Goal: Check status: Check status

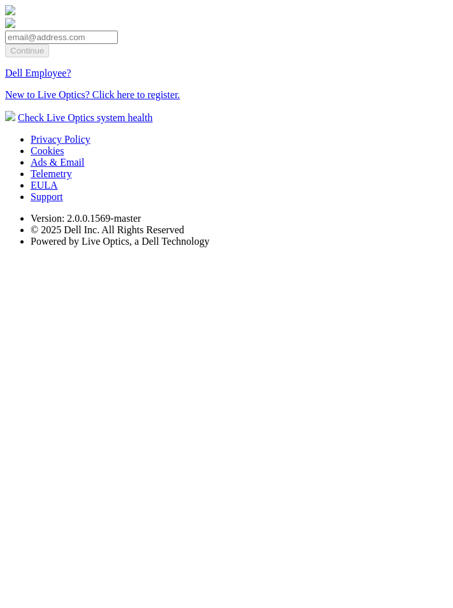
click at [71, 78] on link "Dell Employee?" at bounding box center [38, 73] width 66 height 11
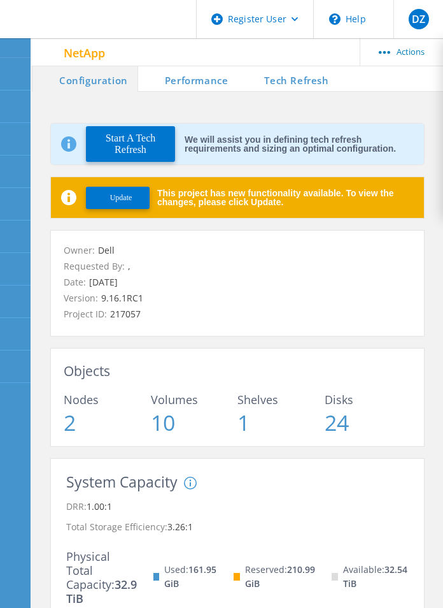
click at [294, 80] on li "Tech Refresh" at bounding box center [288, 78] width 101 height 25
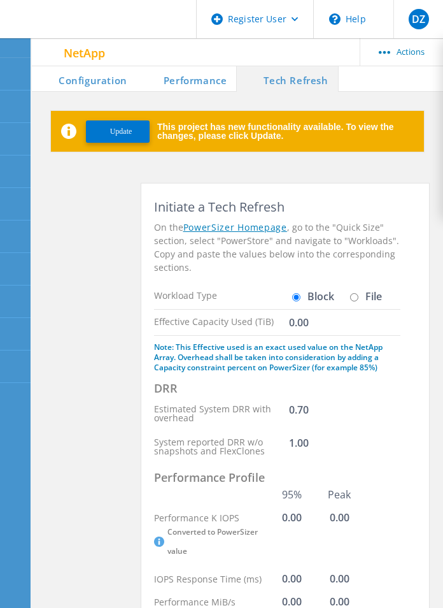
click at [164, 82] on li "Performance" at bounding box center [187, 78] width 100 height 25
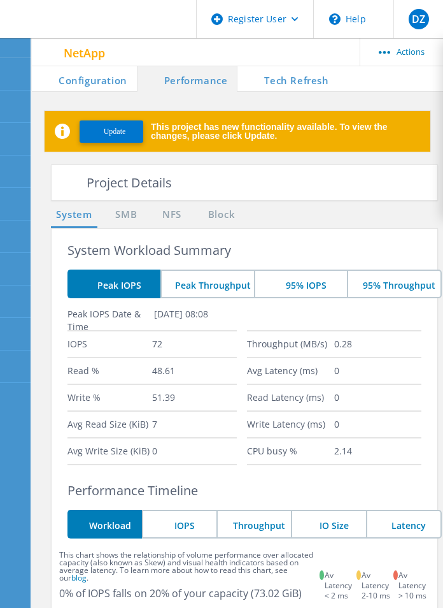
click at [87, 85] on li "Configuration" at bounding box center [84, 78] width 105 height 25
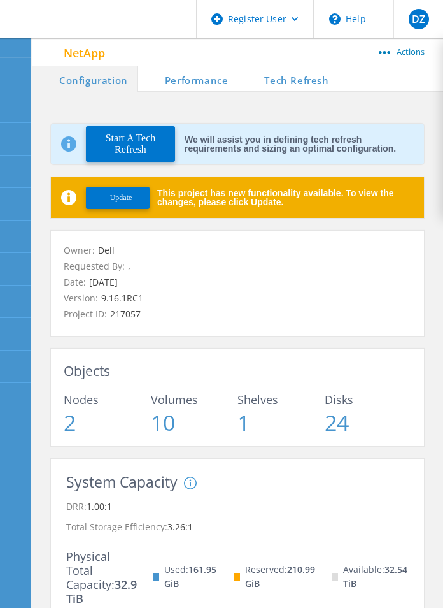
click at [113, 190] on button "Update" at bounding box center [118, 198] width 64 height 22
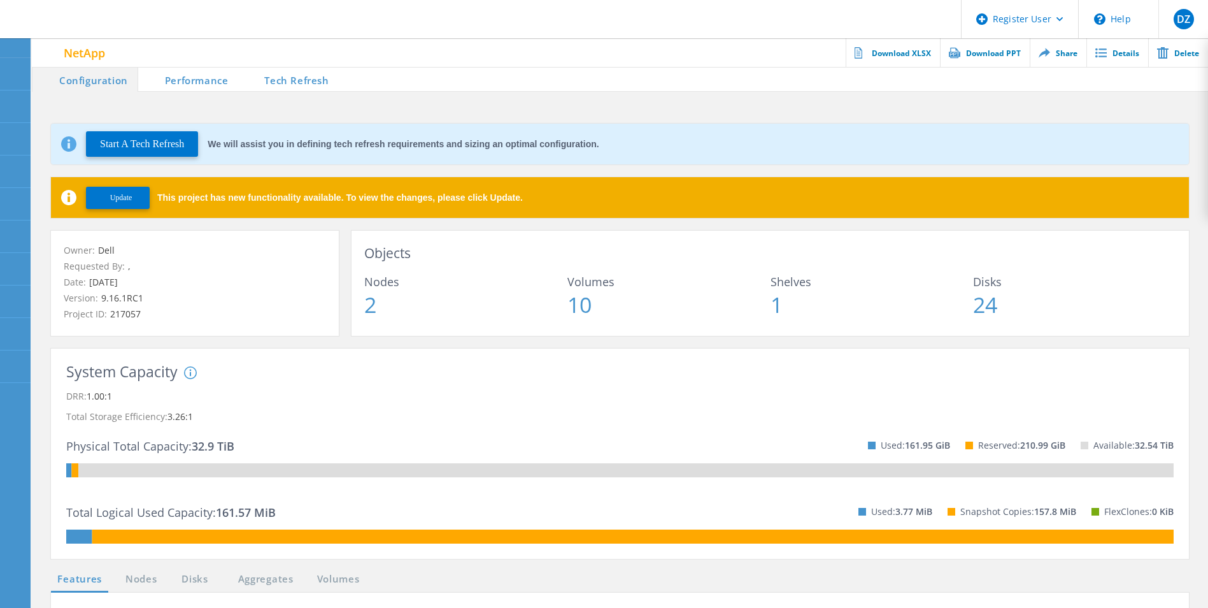
click at [1121, 321] on div "Objects Nodes 2 Volumes 10 Shelves 1 Disks 24" at bounding box center [771, 283] width 838 height 105
click at [130, 199] on span "Update" at bounding box center [121, 198] width 22 height 10
